Goal: Obtain resource: Download file/media

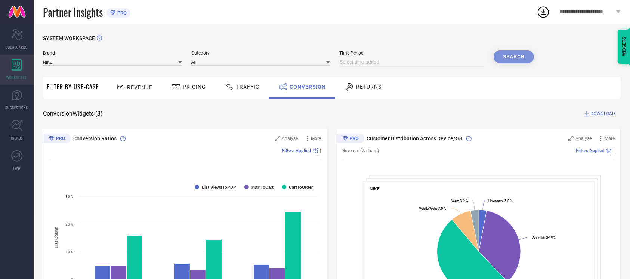
click at [8, 65] on div "WORKSPACE" at bounding box center [17, 70] width 34 height 30
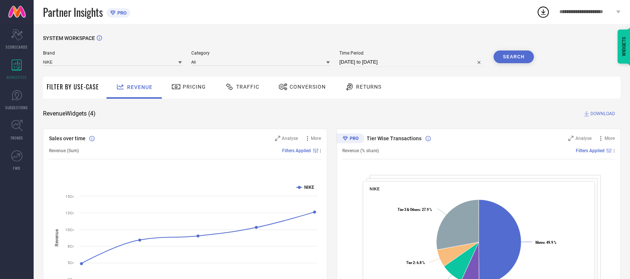
click at [290, 83] on div "Conversion" at bounding box center [301, 86] width 51 height 13
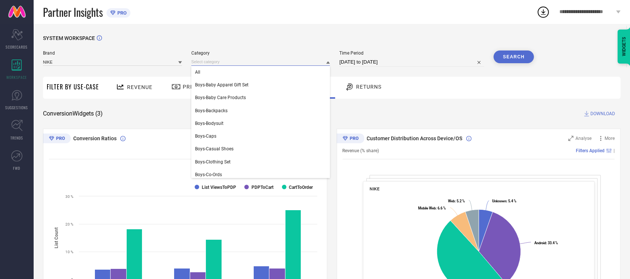
click at [235, 65] on input at bounding box center [260, 62] width 139 height 8
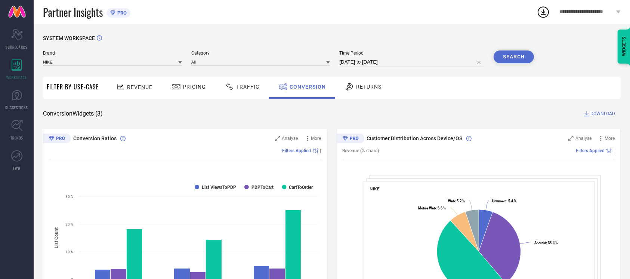
click at [326, 63] on icon at bounding box center [328, 62] width 4 height 3
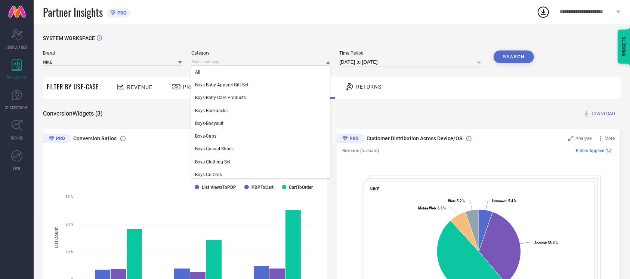
click at [305, 34] on div "SYSTEM WORKSPACE Brand NIKE Category All Boys-Baby Apparel Gift Set Boys-Baby C…" at bounding box center [332, 273] width 596 height 499
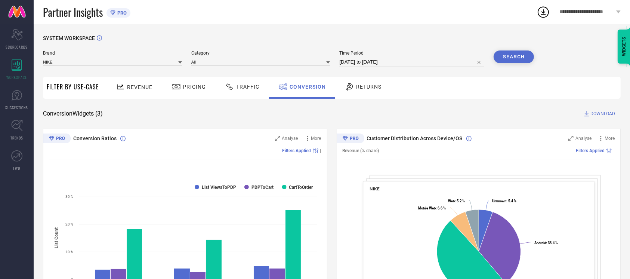
select select "7"
select select "2025"
select select "8"
select select "2025"
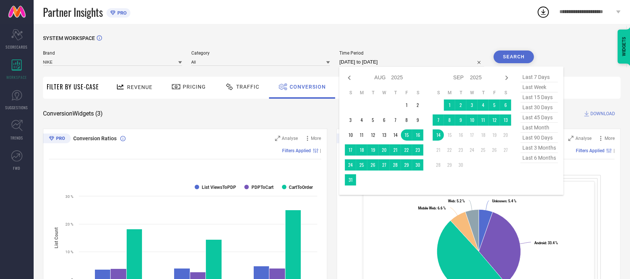
click at [354, 64] on input "15-08-2025 to 14-09-2025" at bounding box center [411, 62] width 145 height 9
click at [339, 62] on input "15-08-2025 to 14-09-2025" at bounding box center [411, 62] width 145 height 9
click at [367, 61] on input "15-08-2025 to 14-09-2025" at bounding box center [411, 62] width 145 height 9
click at [397, 58] on input "15-08-2025 to 14-09-2025" at bounding box center [411, 62] width 145 height 9
click at [380, 62] on input "15-08-2025 to 14-09-2025" at bounding box center [411, 62] width 145 height 9
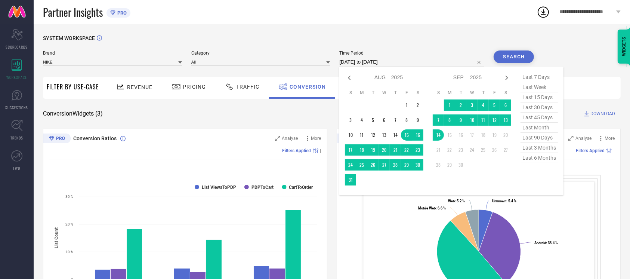
click at [333, 28] on div "SYSTEM WORKSPACE Brand NIKE Category All Time Period 15-08-2025 to 14-09-2025 J…" at bounding box center [332, 273] width 596 height 499
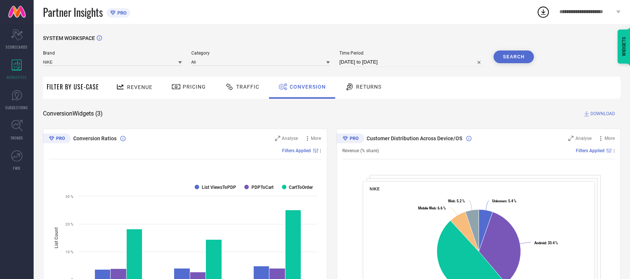
select select "7"
select select "2025"
select select "8"
select select "2025"
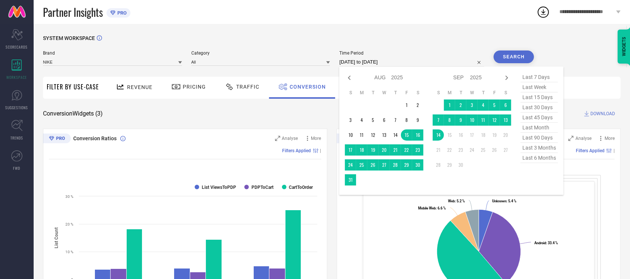
click at [366, 59] on input "15-08-2025 to 14-09-2025" at bounding box center [411, 62] width 145 height 9
click at [403, 62] on input "15-08-2025 to 14-09-2025" at bounding box center [411, 62] width 145 height 9
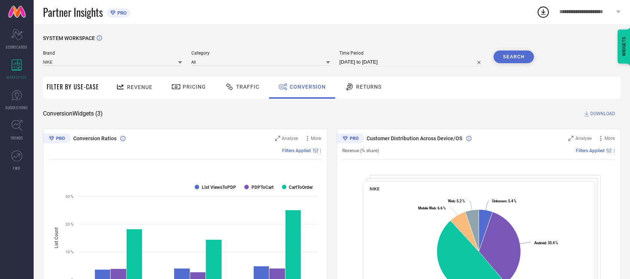
click at [380, 47] on div "SYSTEM WORKSPACE" at bounding box center [331, 42] width 577 height 15
click at [350, 58] on input "15-08-2025 to 14-09-2025" at bounding box center [411, 62] width 145 height 9
select select "7"
select select "2025"
select select "8"
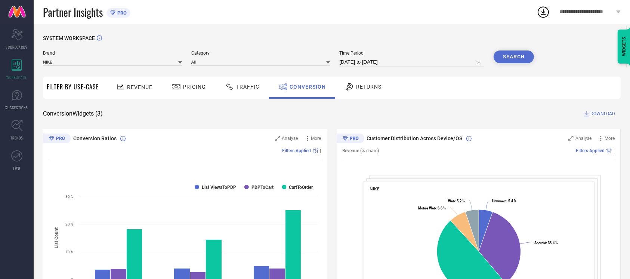
select select "2025"
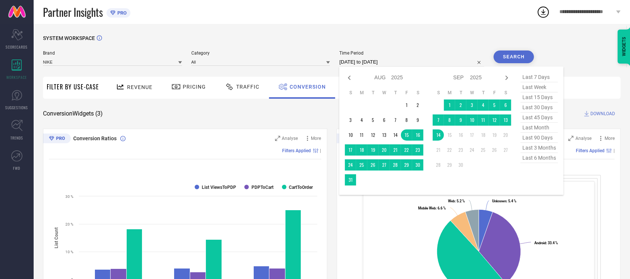
click at [400, 62] on input "15-08-2025 to 14-09-2025" at bounding box center [411, 62] width 145 height 9
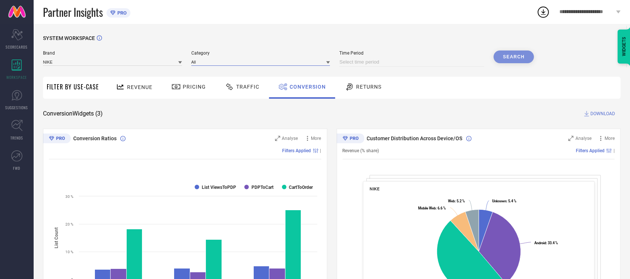
click at [320, 64] on input at bounding box center [260, 62] width 139 height 8
click at [311, 41] on div "SYSTEM WORKSPACE" at bounding box center [331, 42] width 577 height 15
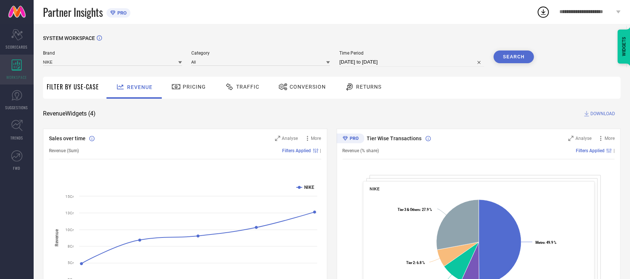
click at [6, 64] on div "WORKSPACE" at bounding box center [17, 70] width 34 height 30
click at [15, 66] on icon at bounding box center [17, 64] width 10 height 11
click at [291, 78] on div "Conversion" at bounding box center [302, 88] width 66 height 22
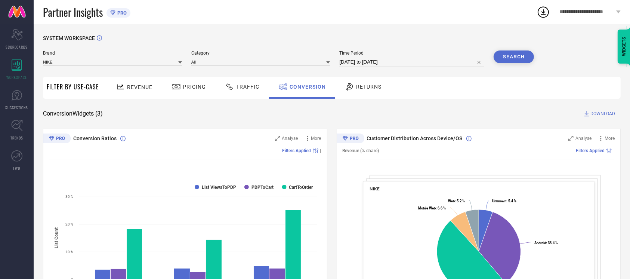
select select "7"
select select "2025"
select select "8"
select select "2025"
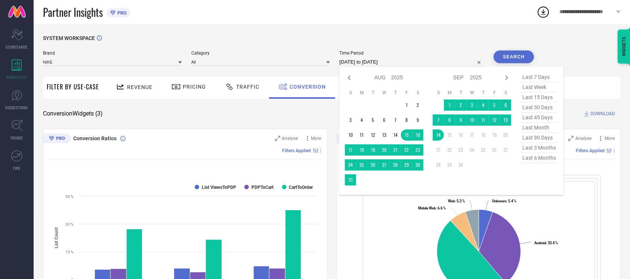
click at [401, 63] on input "15-08-2025 to 14-09-2025" at bounding box center [411, 62] width 145 height 9
click at [469, 121] on td "10" at bounding box center [471, 119] width 11 height 11
type input "10-09-2025 to 10-09-2025"
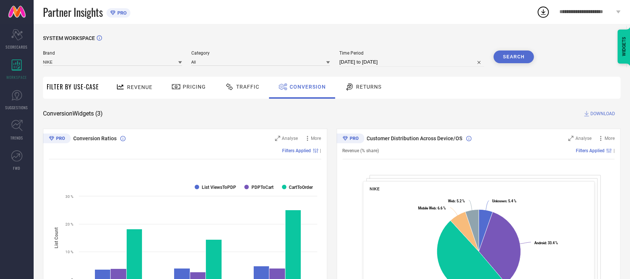
click at [502, 60] on button "Search" at bounding box center [513, 56] width 40 height 13
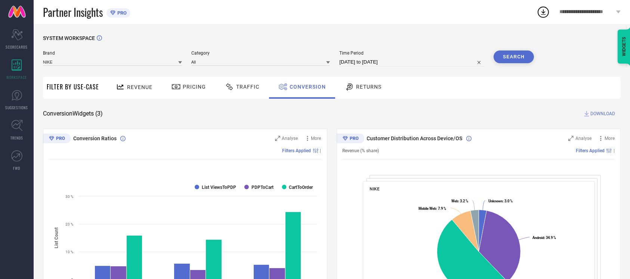
click at [517, 54] on button "Search" at bounding box center [513, 56] width 40 height 13
click at [599, 111] on span "DOWNLOAD" at bounding box center [602, 113] width 25 height 7
click at [541, 12] on icon at bounding box center [542, 11] width 13 height 13
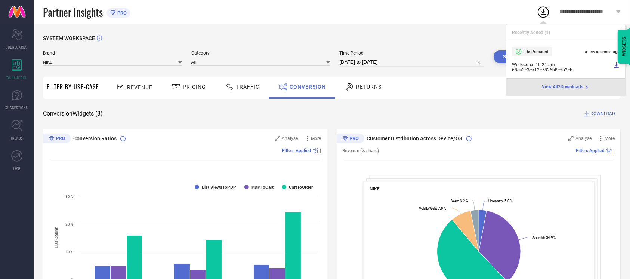
click at [519, 9] on div "Partner Insights PRO" at bounding box center [289, 12] width 493 height 24
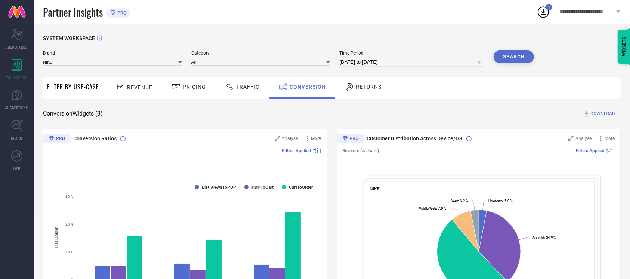
select select "8"
select select "2025"
select select "9"
select select "2025"
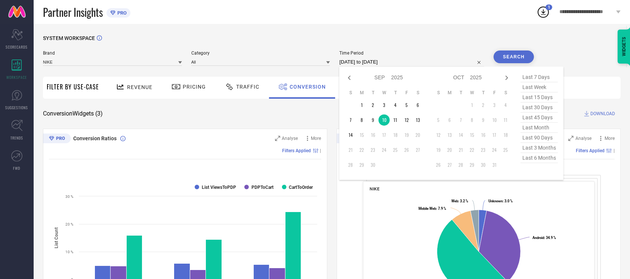
click at [377, 60] on input "10-09-2025 to 10-09-2025" at bounding box center [411, 62] width 145 height 9
click at [393, 118] on td "11" at bounding box center [395, 119] width 11 height 11
type input "11-09-2025 to 11-09-2025"
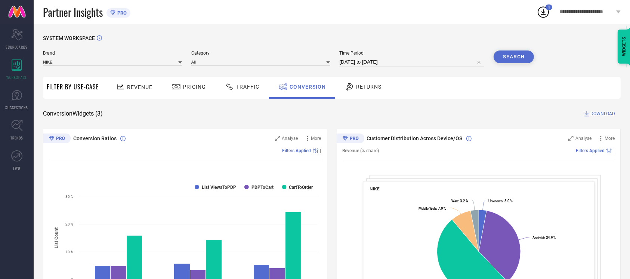
click at [508, 61] on button "Search" at bounding box center [513, 56] width 40 height 13
click at [515, 62] on button "Search" at bounding box center [513, 56] width 40 height 13
click at [605, 114] on span "DOWNLOAD" at bounding box center [602, 113] width 25 height 7
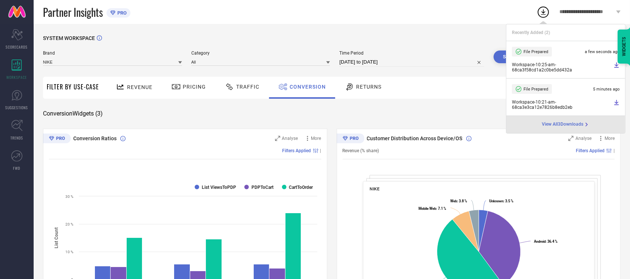
select select "8"
select select "2025"
select select "9"
select select "2025"
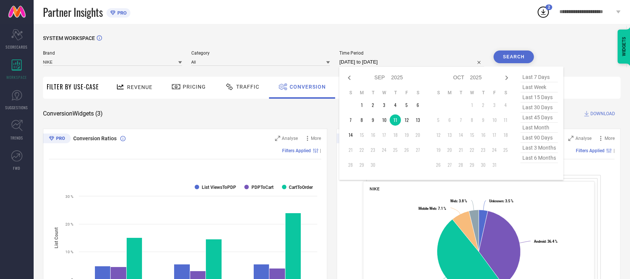
click at [401, 63] on input "11-09-2025 to 11-09-2025" at bounding box center [411, 62] width 145 height 9
click at [404, 118] on td "12" at bounding box center [406, 119] width 11 height 11
type input "12-09-2025 to 12-09-2025"
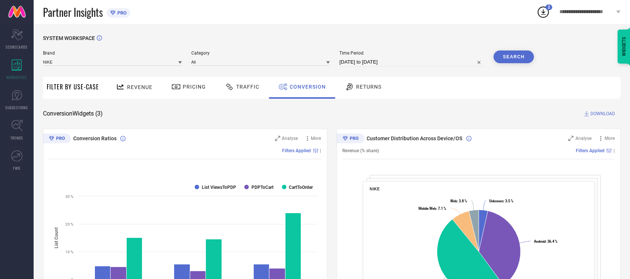
click at [512, 58] on button "Search" at bounding box center [513, 56] width 40 height 13
click at [508, 58] on button "Search" at bounding box center [513, 56] width 40 height 13
click at [599, 111] on span "DOWNLOAD" at bounding box center [602, 113] width 25 height 7
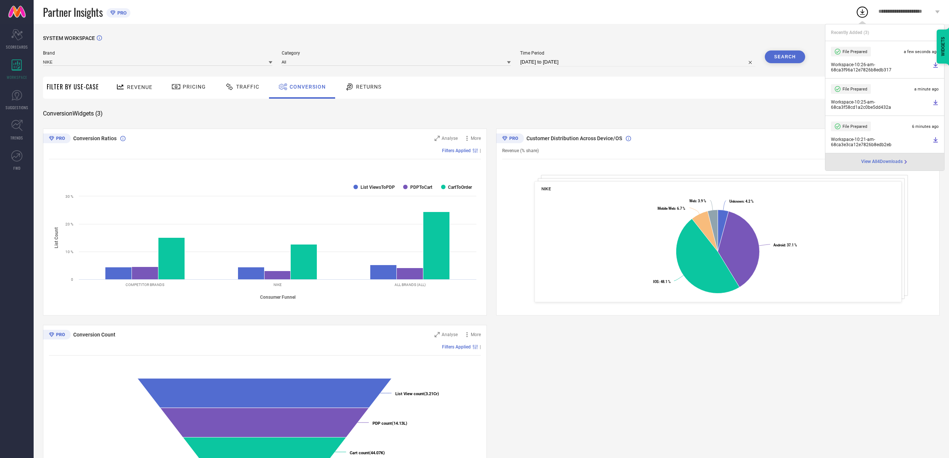
select select "8"
select select "2025"
select select "9"
select select "2025"
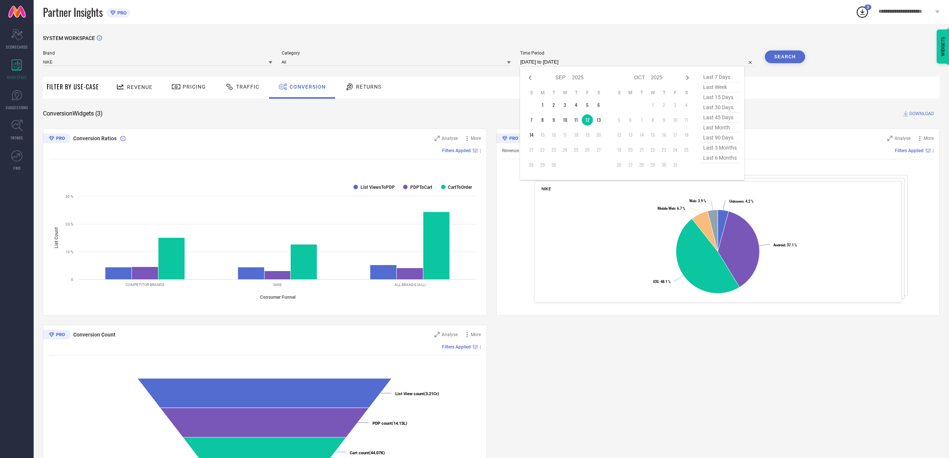
click at [598, 60] on input "12-09-2025 to 12-09-2025" at bounding box center [637, 62] width 235 height 9
click at [601, 118] on td "13" at bounding box center [598, 119] width 11 height 11
type input "13-09-2025 to 13-09-2025"
click at [637, 55] on button "Search" at bounding box center [785, 56] width 40 height 13
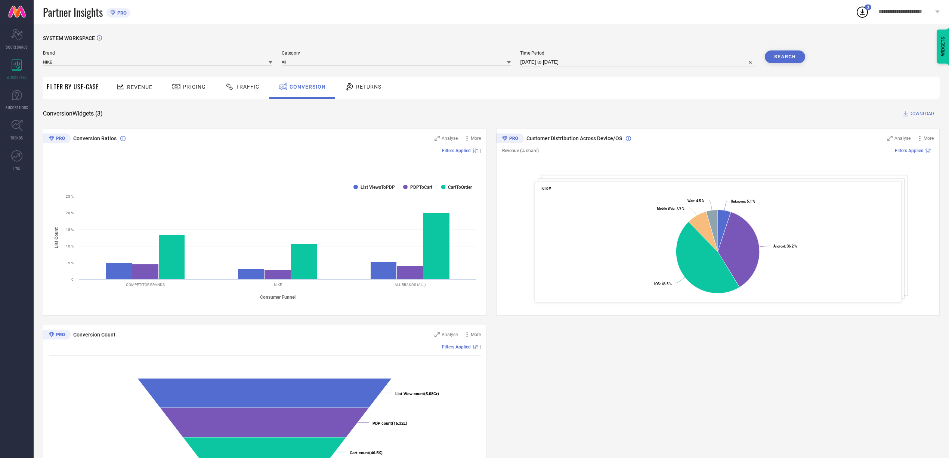
click at [637, 54] on button "Search" at bounding box center [785, 56] width 40 height 13
click at [637, 111] on span "DOWNLOAD" at bounding box center [921, 113] width 25 height 7
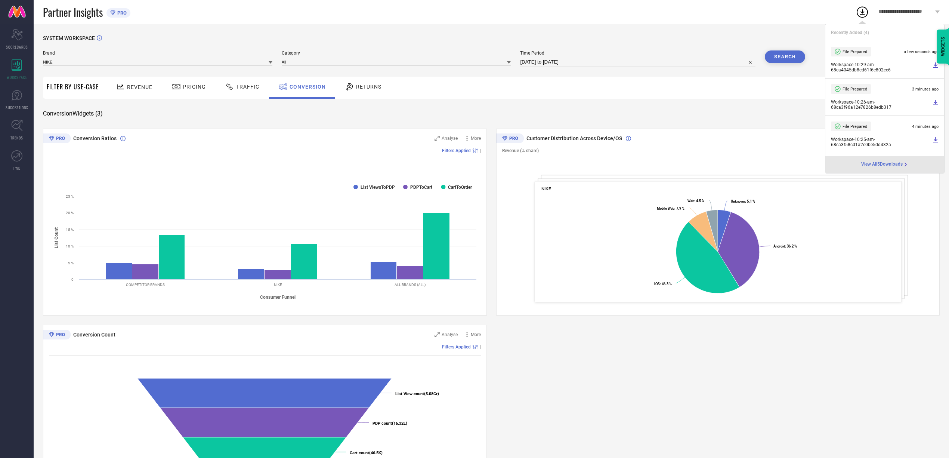
click at [608, 66] on input "13-09-2025 to 13-09-2025" at bounding box center [637, 62] width 235 height 9
select select "8"
select select "2025"
select select "9"
select select "2025"
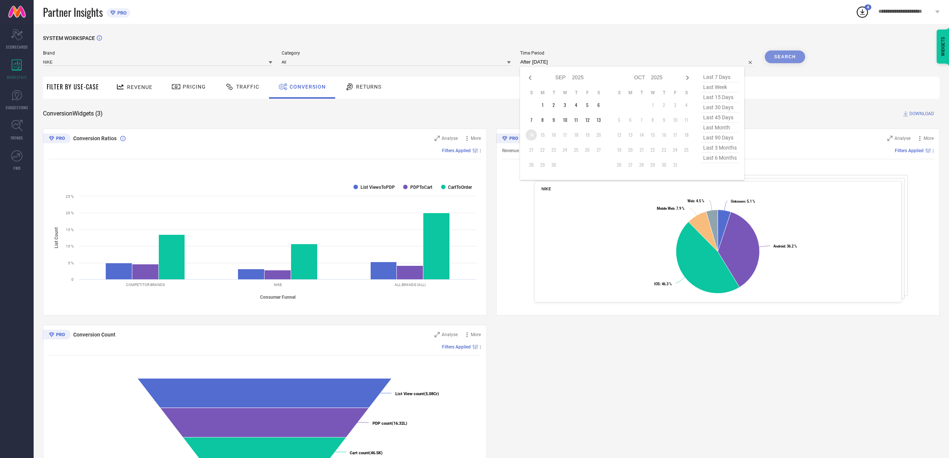
click at [530, 136] on td "14" at bounding box center [531, 134] width 11 height 11
type input "14-09-2025 to 14-09-2025"
click at [637, 56] on button "Search" at bounding box center [785, 56] width 40 height 13
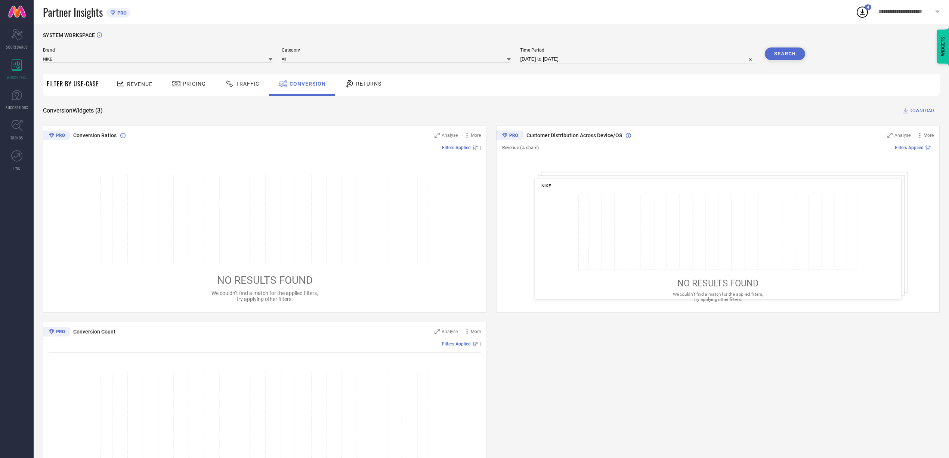
scroll to position [3, 0]
